Goal: Find specific page/section: Find specific page/section

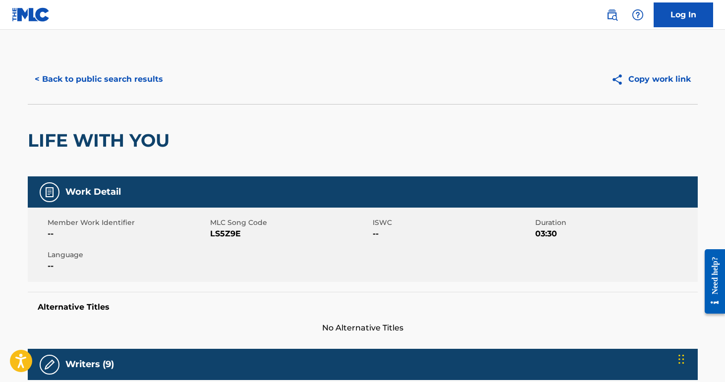
click at [91, 83] on button "< Back to public search results" at bounding box center [99, 79] width 142 height 25
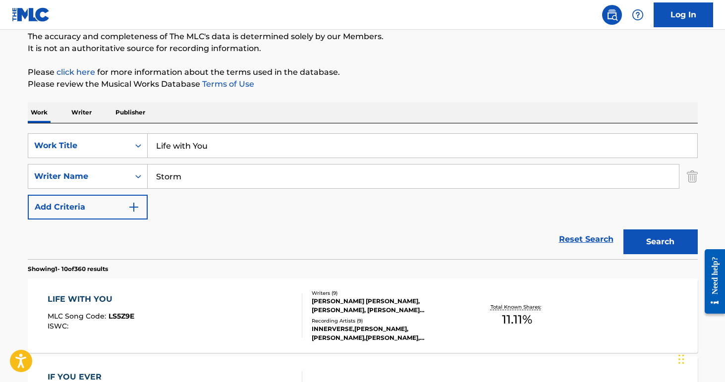
scroll to position [84, 0]
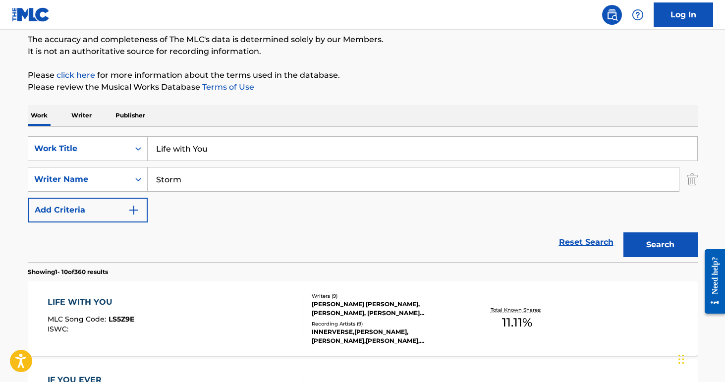
click at [243, 147] on input "Life with You" at bounding box center [422, 149] width 549 height 24
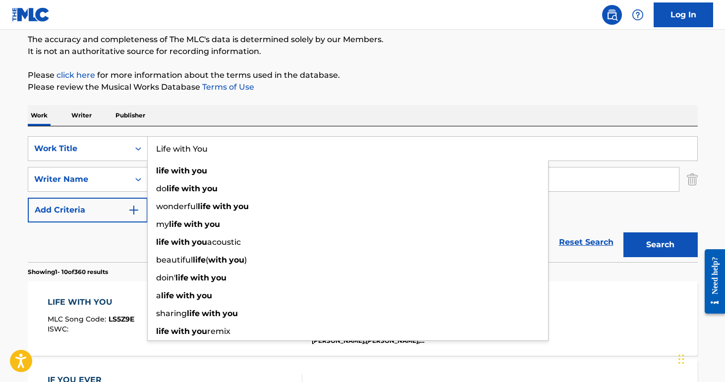
click at [242, 147] on input "Life with You" at bounding box center [422, 149] width 549 height 24
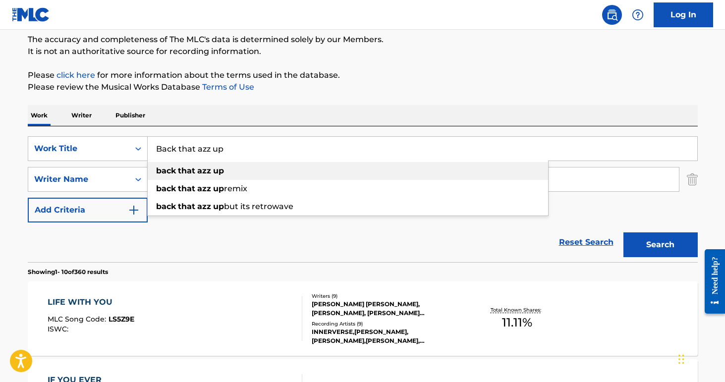
click at [228, 170] on div "back that azz up" at bounding box center [348, 171] width 400 height 18
type input "back that azz up"
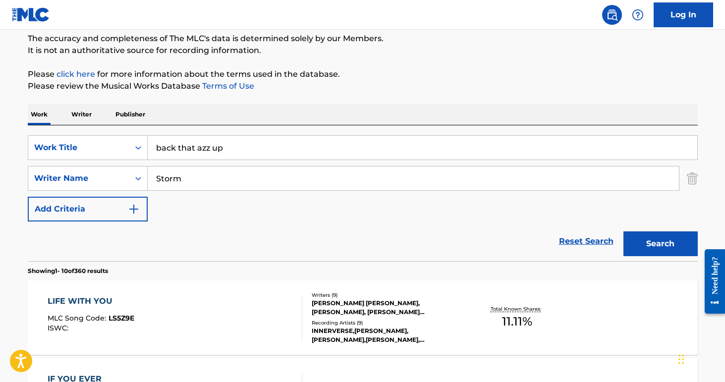
click at [208, 182] on input "Storm" at bounding box center [413, 178] width 531 height 24
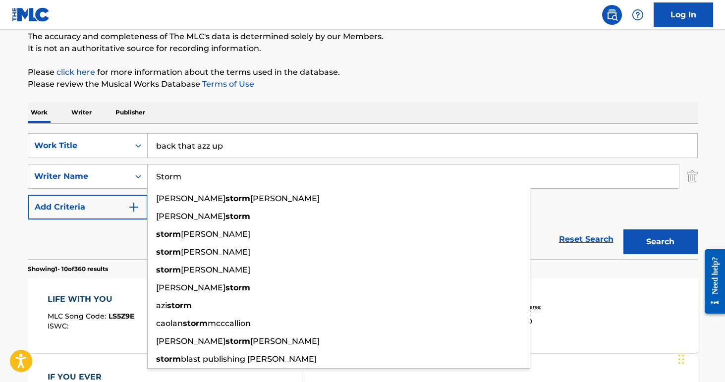
click at [208, 182] on input "Storm" at bounding box center [413, 176] width 531 height 24
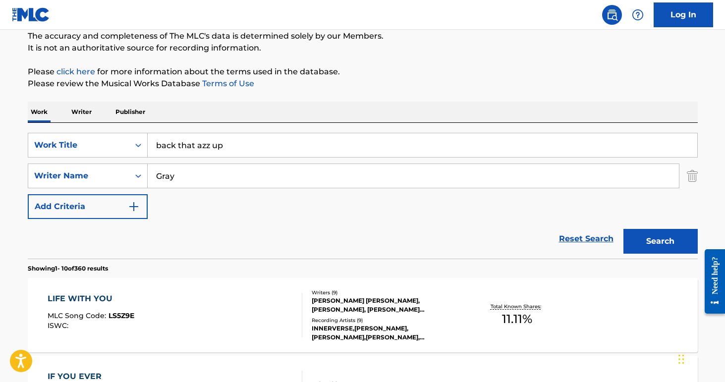
type input "Gray"
click at [623, 229] on button "Search" at bounding box center [660, 241] width 74 height 25
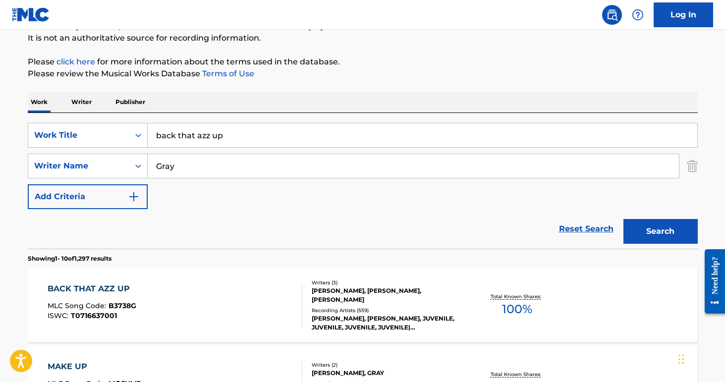
scroll to position [133, 0]
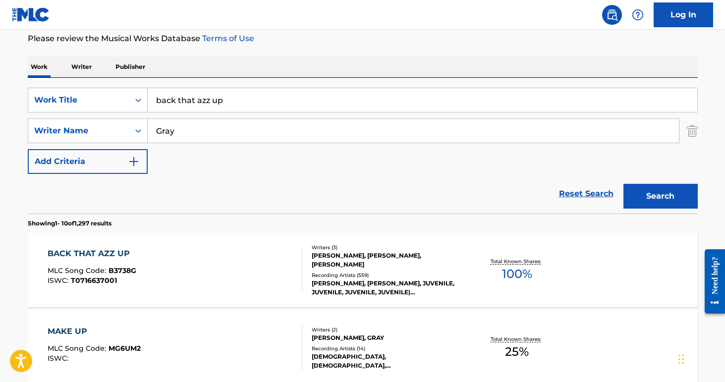
click at [220, 260] on div "BACK THAT AZZ UP MLC Song Code : B3738G ISWC : T0716637001" at bounding box center [175, 270] width 255 height 45
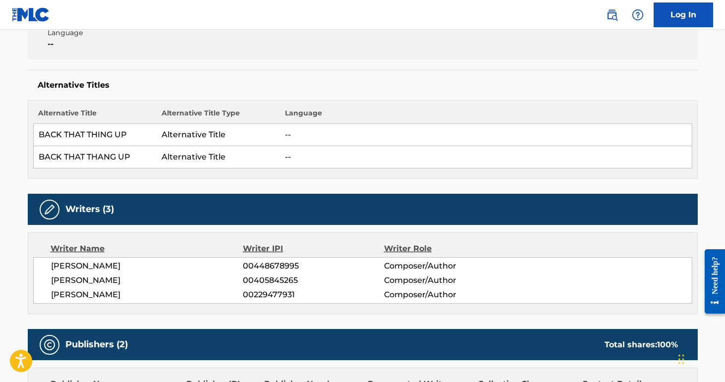
scroll to position [165, 0]
